Goal: Navigation & Orientation: Find specific page/section

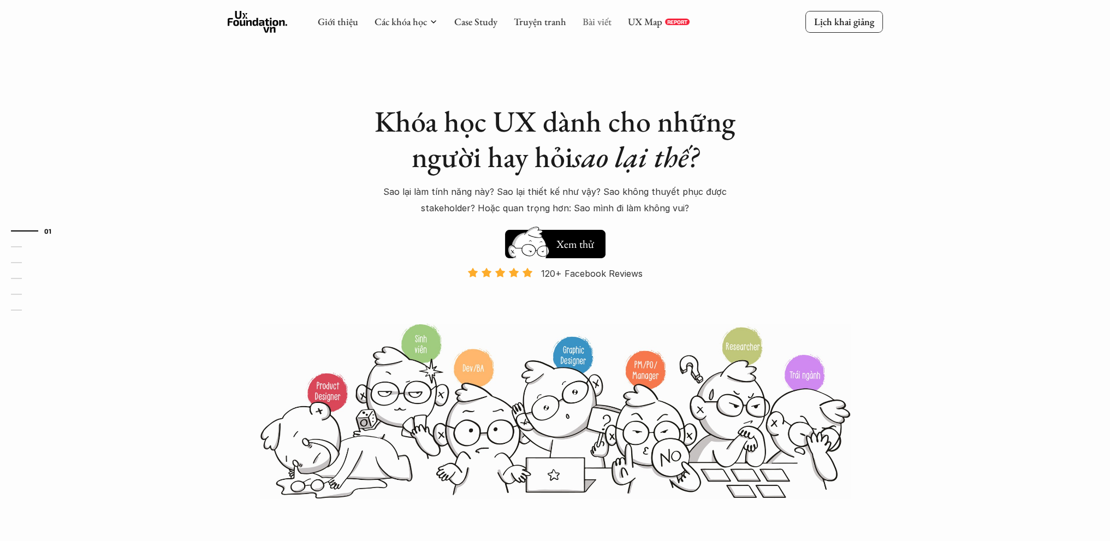
click at [592, 19] on link "Bài viết" at bounding box center [597, 21] width 29 height 13
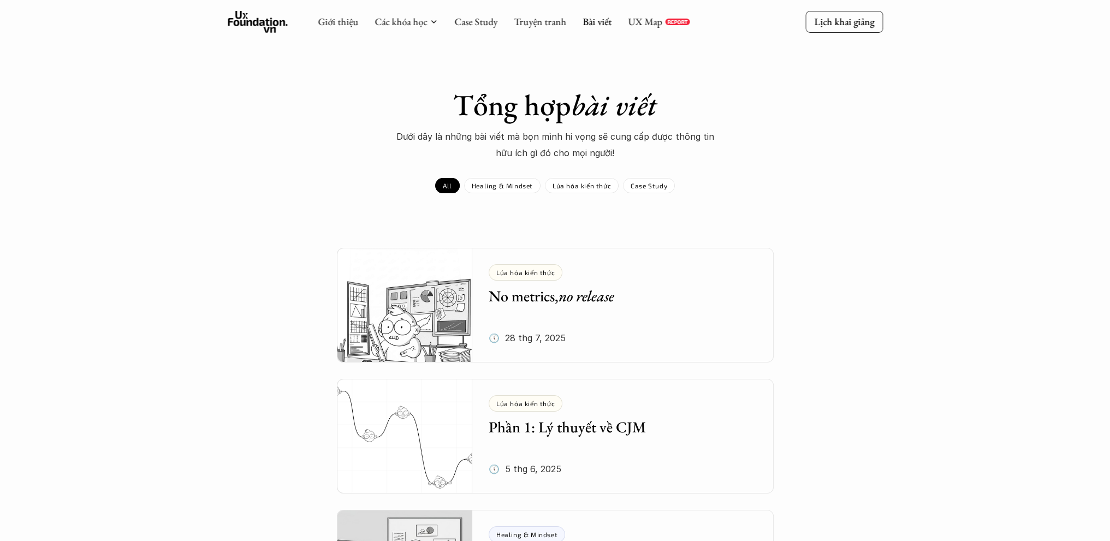
click at [629, 28] on div "Giới thiệu Các khóa học Case Study Truyện tranh Bài viết UX Map REPORT" at bounding box center [504, 22] width 372 height 22
click at [572, 23] on div "Giới thiệu Các khóa học Case Study Truyện tranh Bài viết UX Map REPORT" at bounding box center [504, 22] width 372 height 22
click at [556, 21] on link "Truyện tranh" at bounding box center [540, 21] width 52 height 13
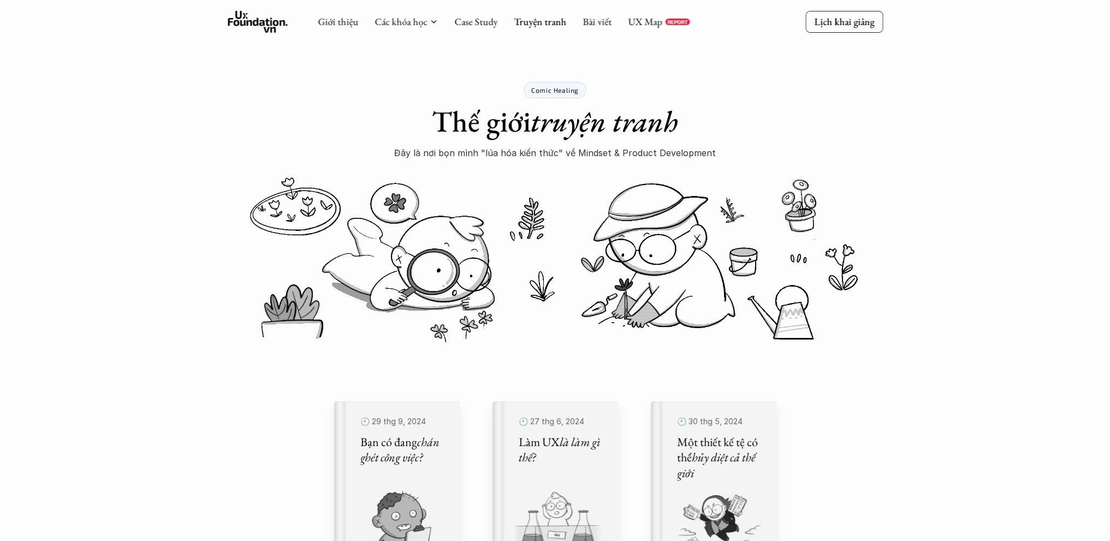
click at [265, 21] on use at bounding box center [258, 22] width 60 height 22
